Goal: Check status

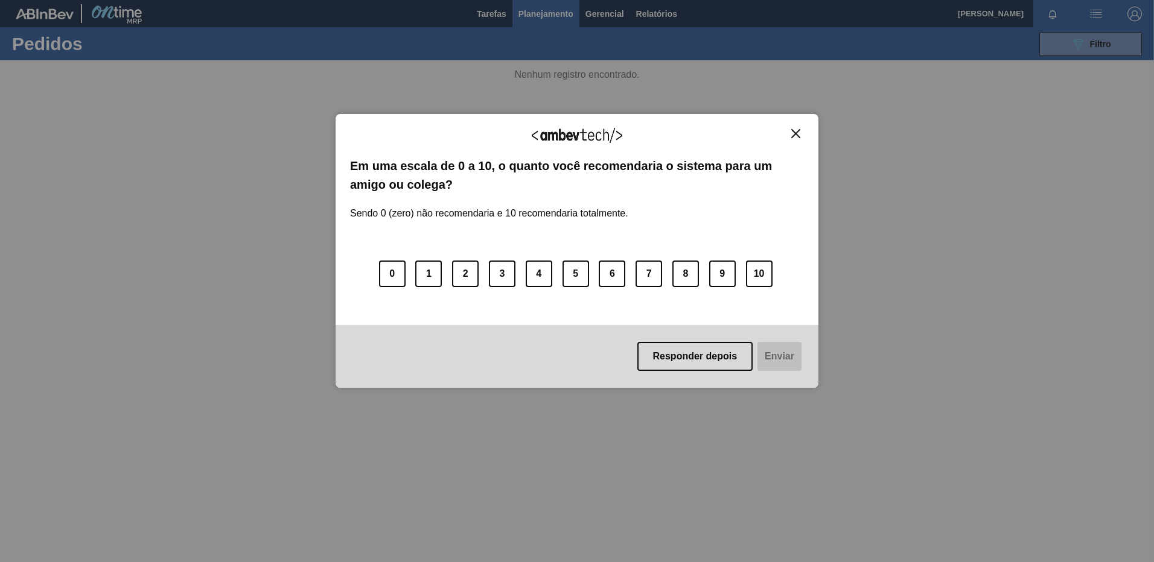
click at [803, 132] on button "Close" at bounding box center [796, 134] width 16 height 10
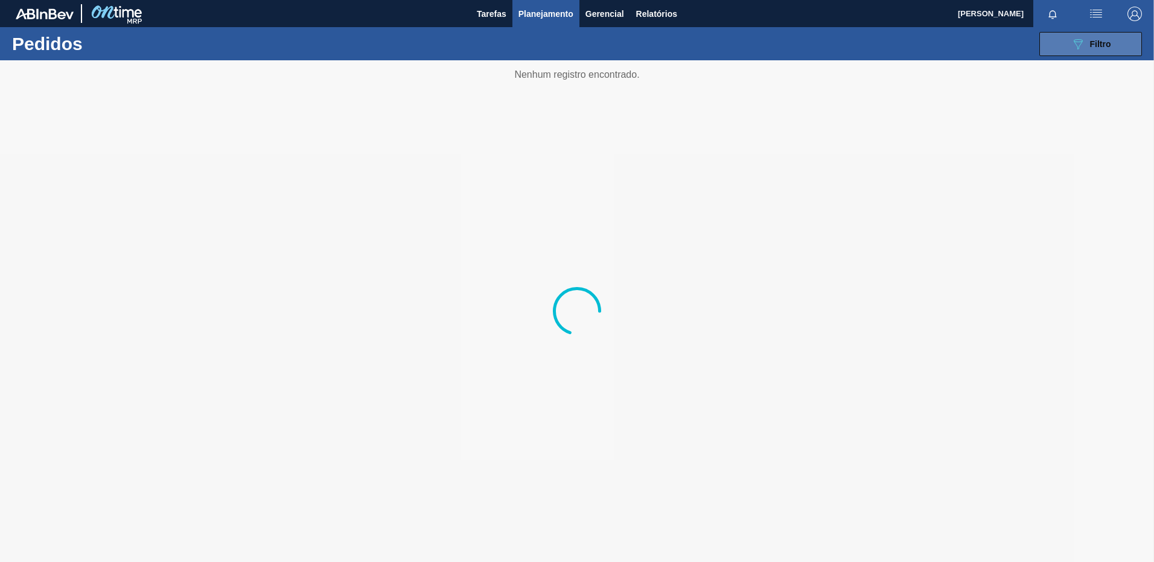
click at [1046, 50] on button "089F7B8B-B2A5-4AFE-B5C0-19BA573D28AC Filtro" at bounding box center [1090, 44] width 103 height 24
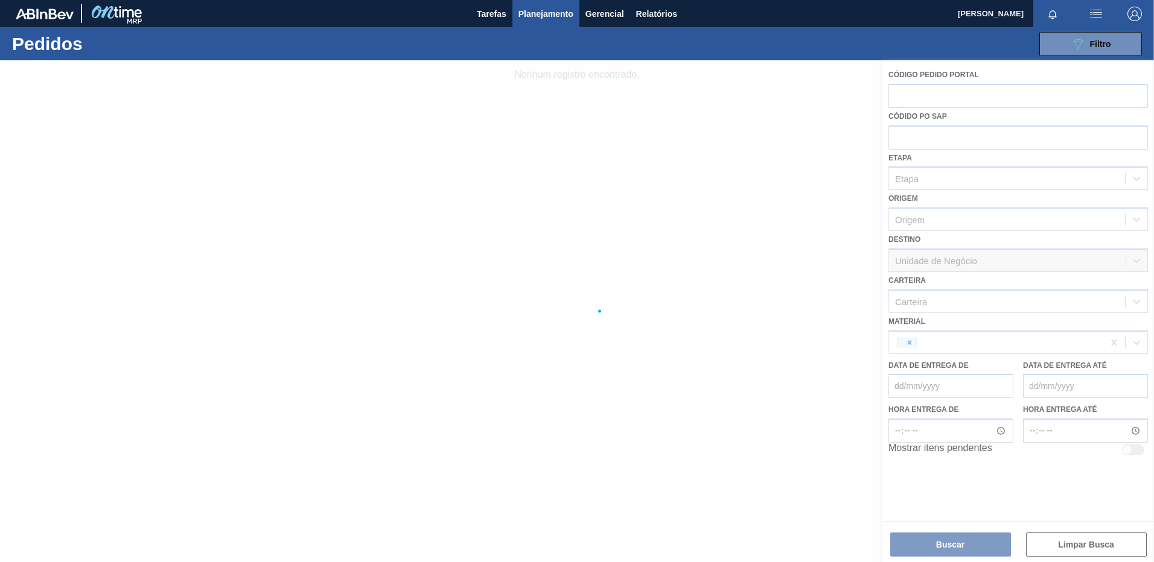
click at [1090, 294] on div at bounding box center [577, 311] width 1154 height 502
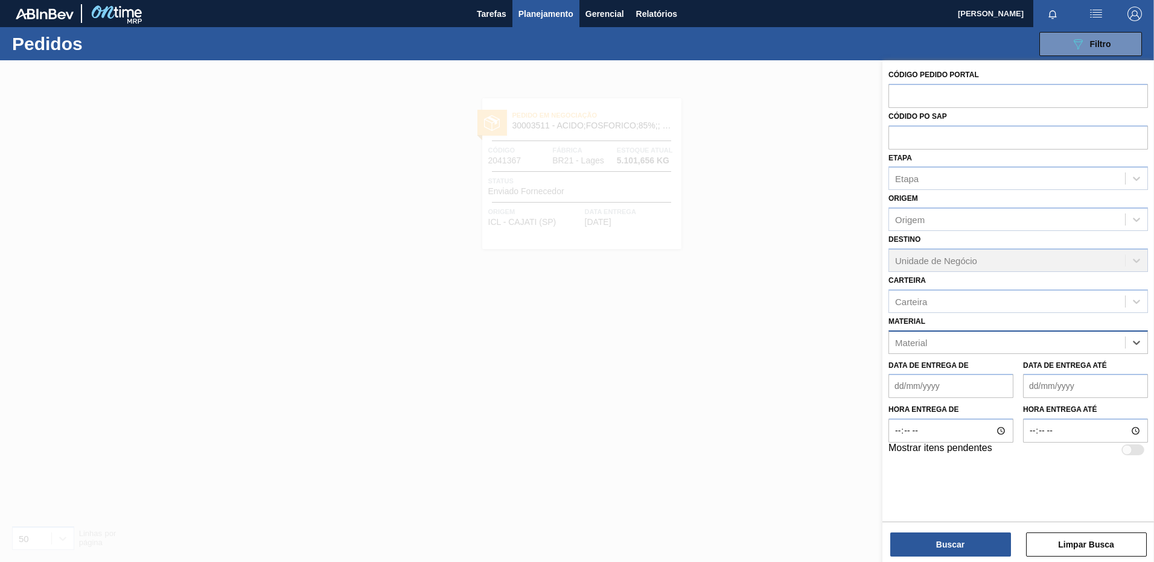
paste input "30003189"
type input "30003189"
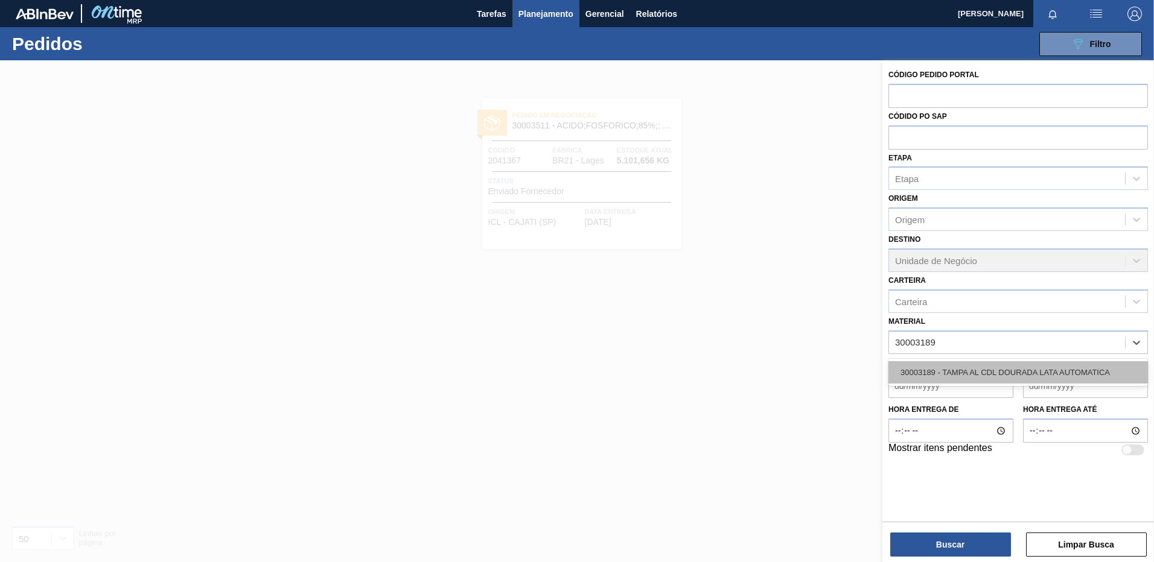
click at [1053, 373] on div "30003189 - TAMPA AL CDL DOURADA LATA AUTOMATICA" at bounding box center [1018, 373] width 260 height 22
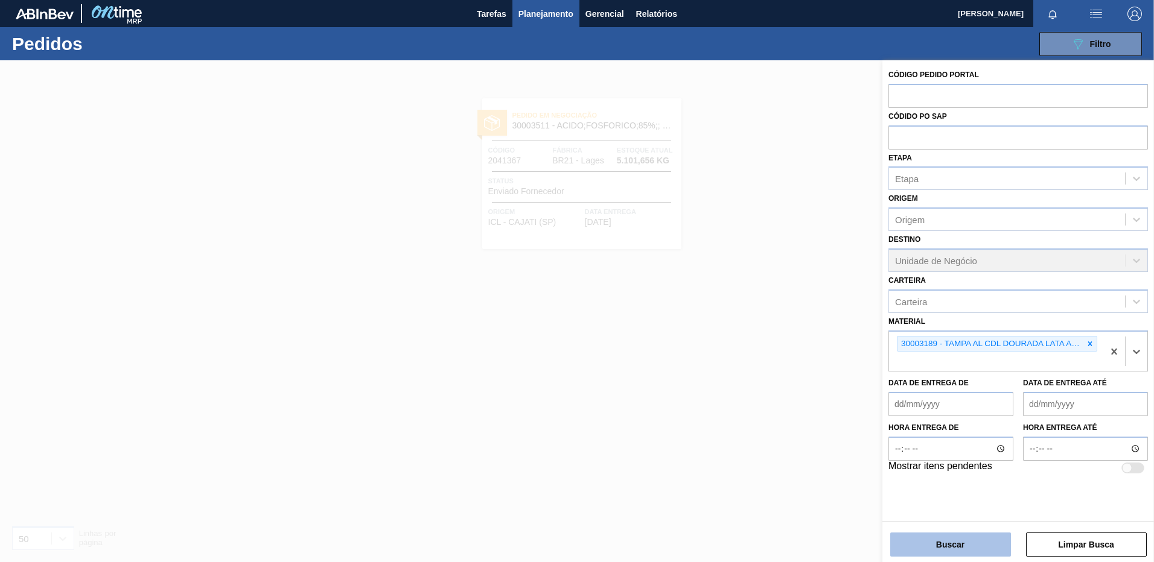
click at [980, 540] on button "Buscar" at bounding box center [950, 545] width 121 height 24
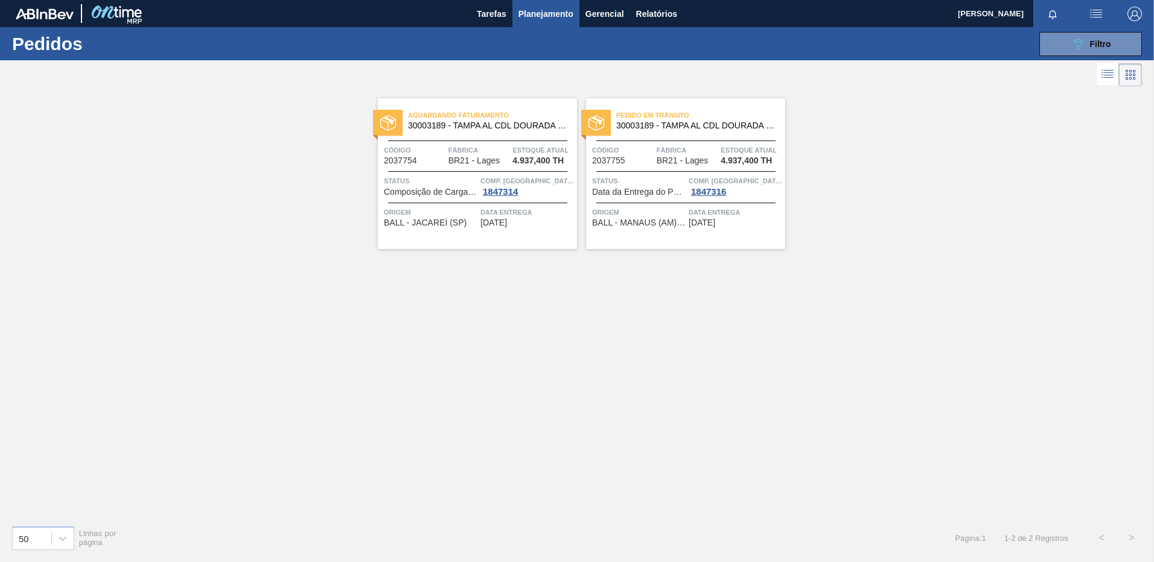
click at [610, 230] on div "Pedido em Trânsito 30003189 - TAMPA AL CDL DOURADA LATA AUTOMATICA Código 20377…" at bounding box center [685, 173] width 199 height 151
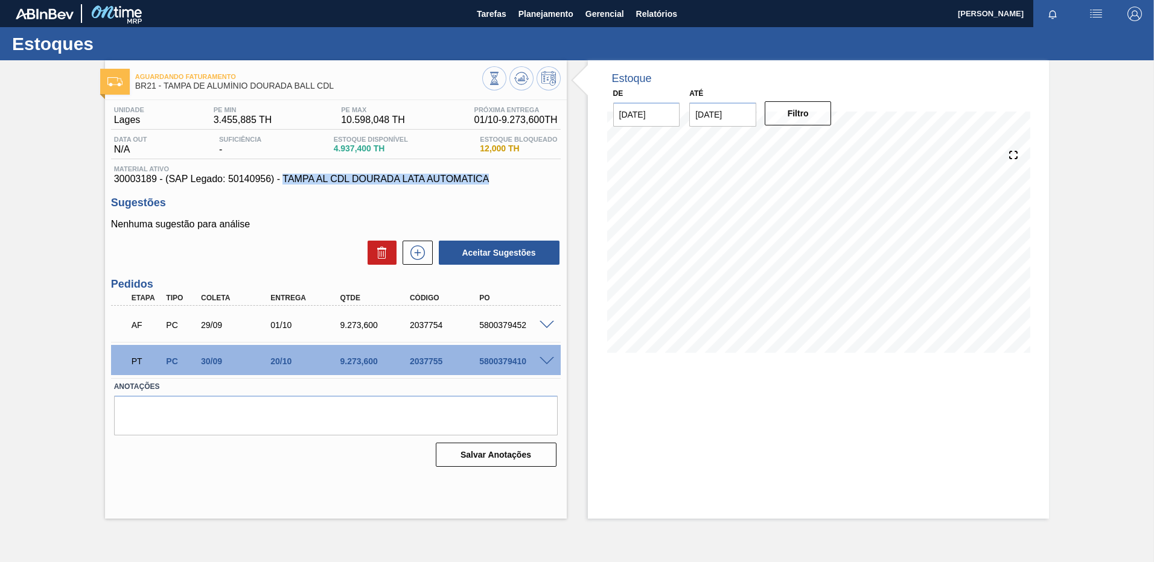
drag, startPoint x: 285, startPoint y: 180, endPoint x: 489, endPoint y: 182, distance: 204.6
click at [489, 182] on span "30003189 - (SAP Legado: 50140956) - TAMPA AL CDL DOURADA LATA AUTOMATICA" at bounding box center [336, 179] width 444 height 11
copy span "TAMPA AL CDL DOURADA LATA AUTOMATICA"
